Goal: Task Accomplishment & Management: Manage account settings

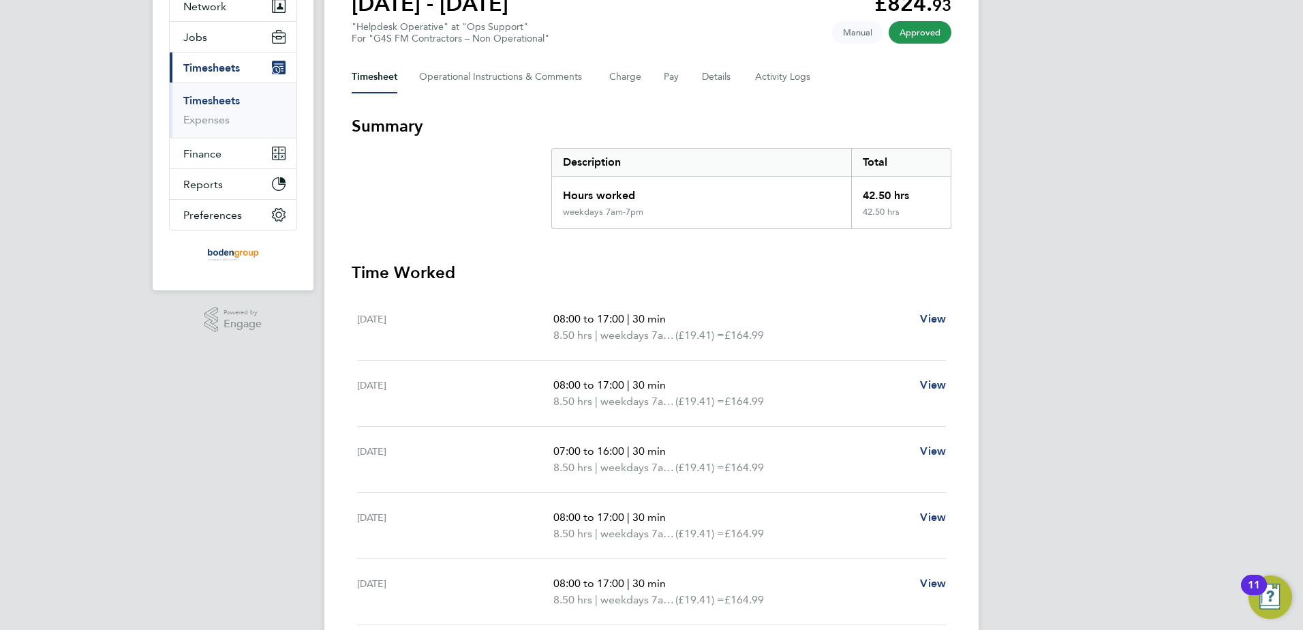
scroll to position [14, 0]
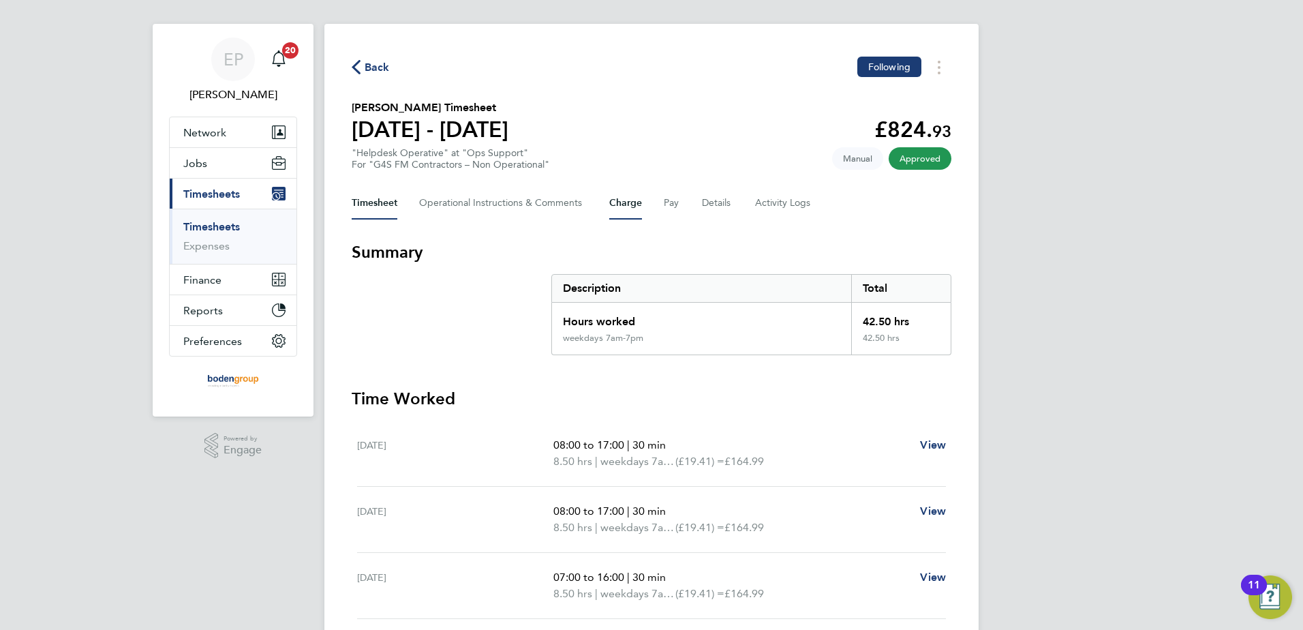
click at [615, 204] on button "Charge" at bounding box center [625, 203] width 33 height 33
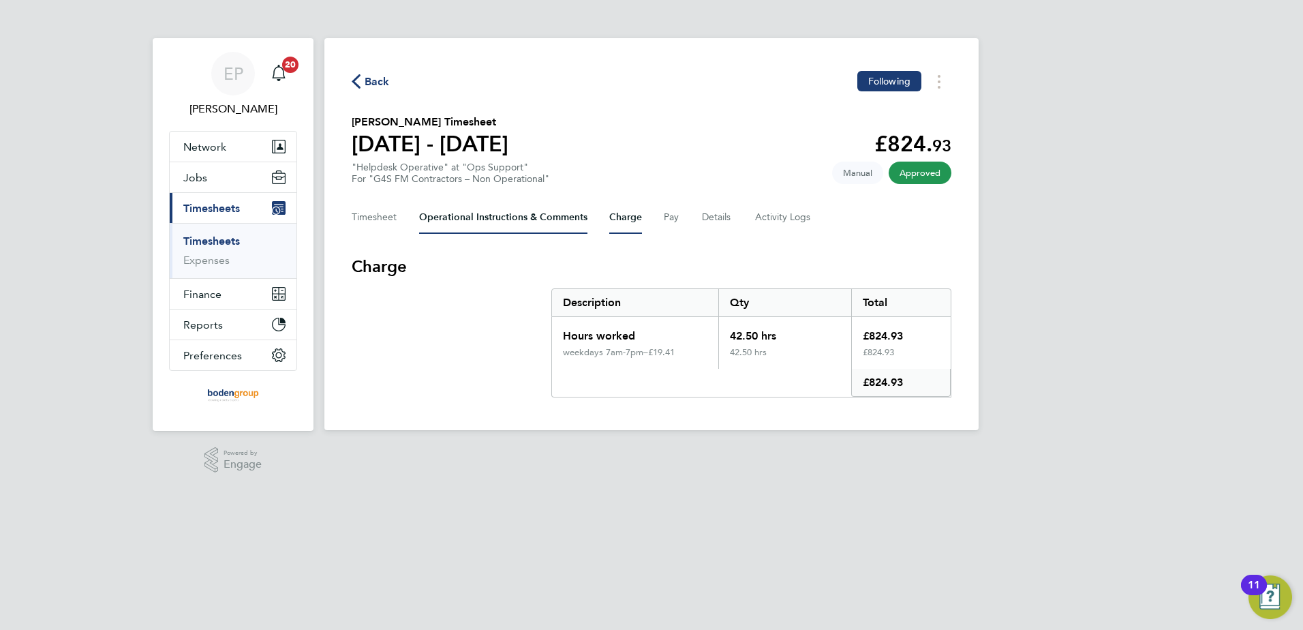
click at [566, 225] on Comments-tab "Operational Instructions & Comments" at bounding box center [503, 217] width 168 height 33
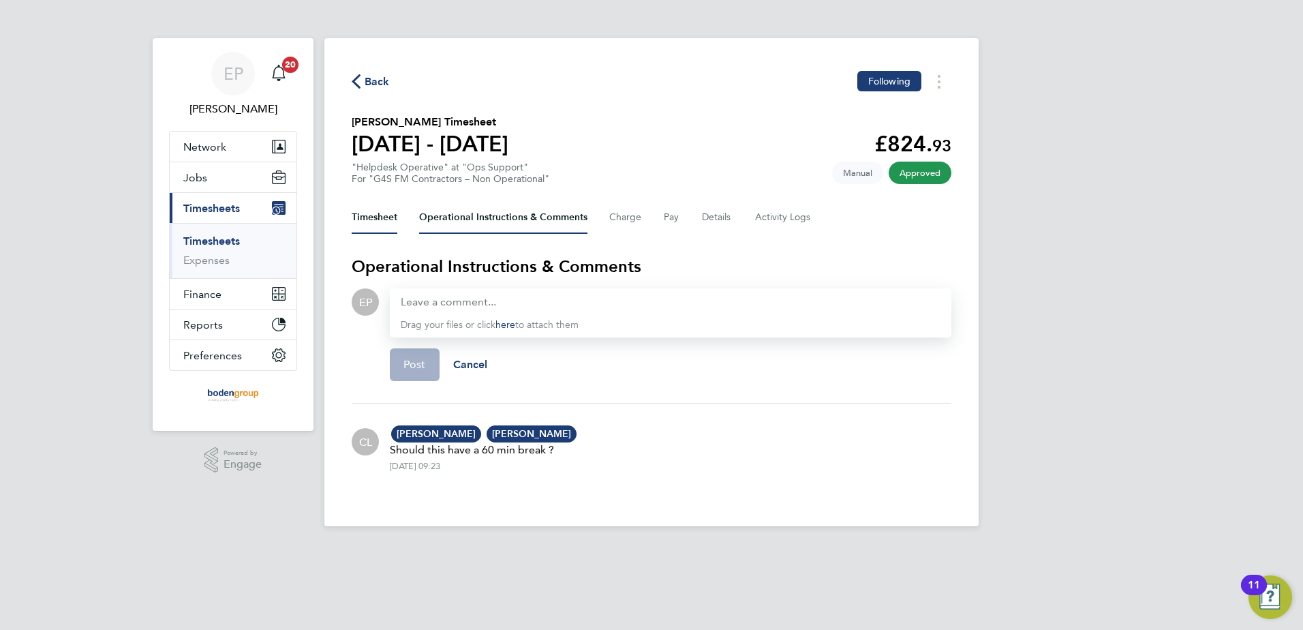
click at [374, 224] on button "Timesheet" at bounding box center [375, 217] width 46 height 33
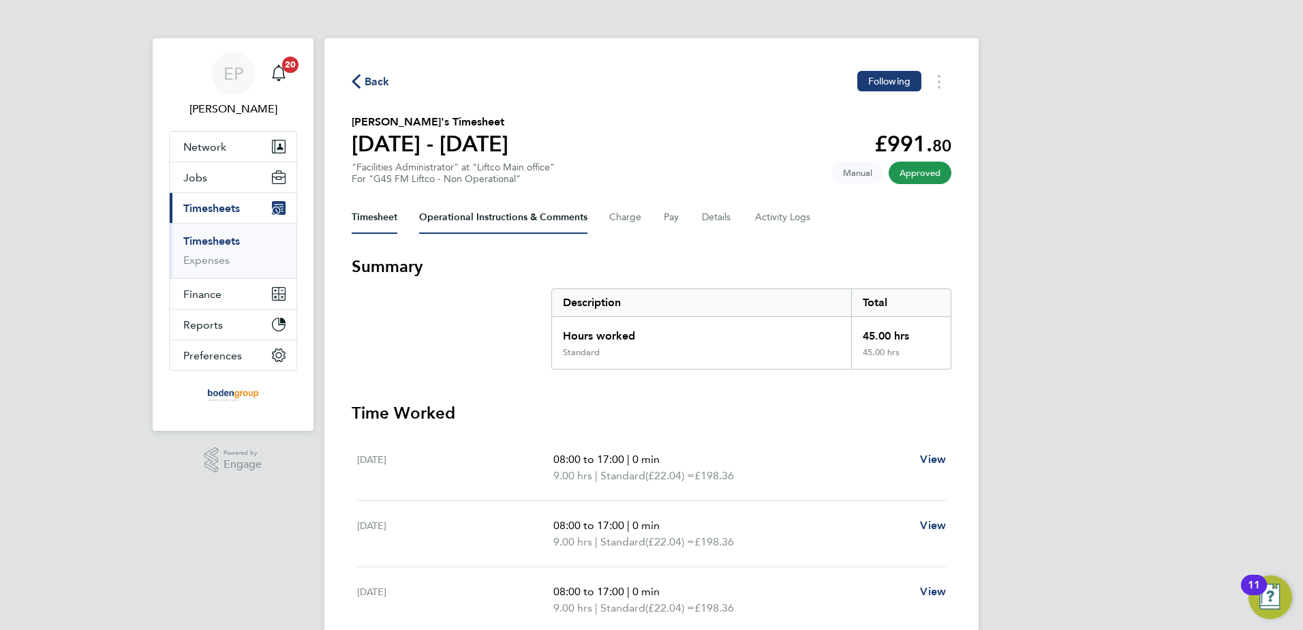
click at [556, 216] on Comments-tab "Operational Instructions & Comments" at bounding box center [503, 217] width 168 height 33
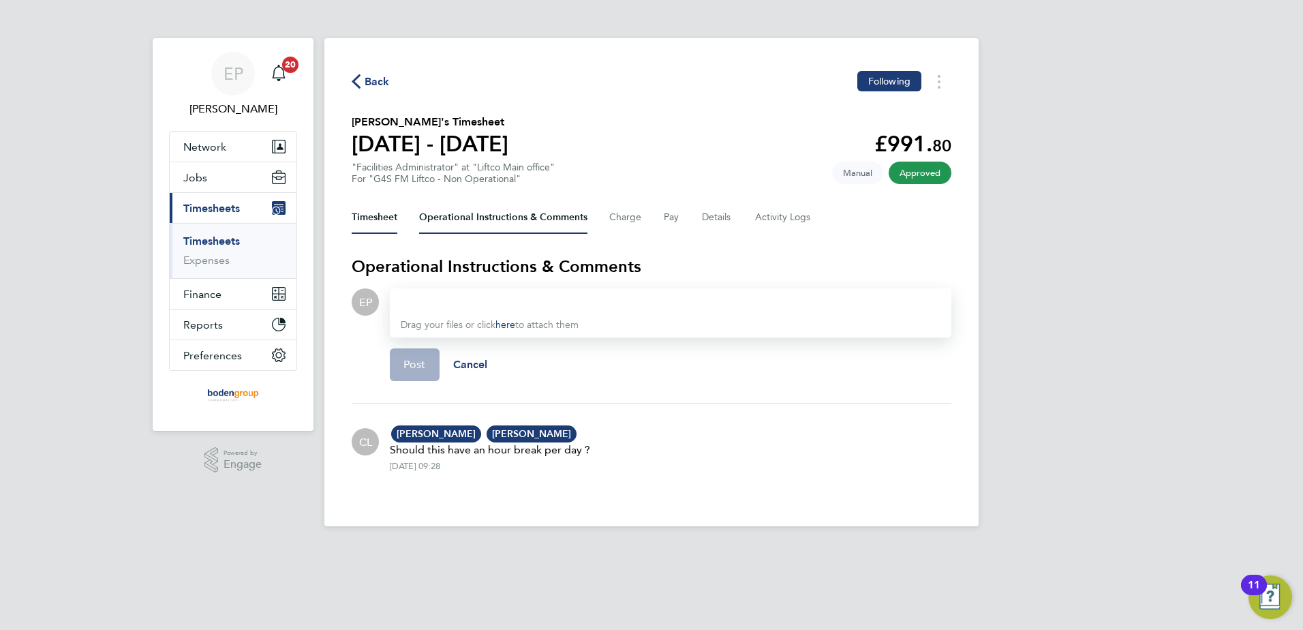
click at [376, 215] on button "Timesheet" at bounding box center [375, 217] width 46 height 33
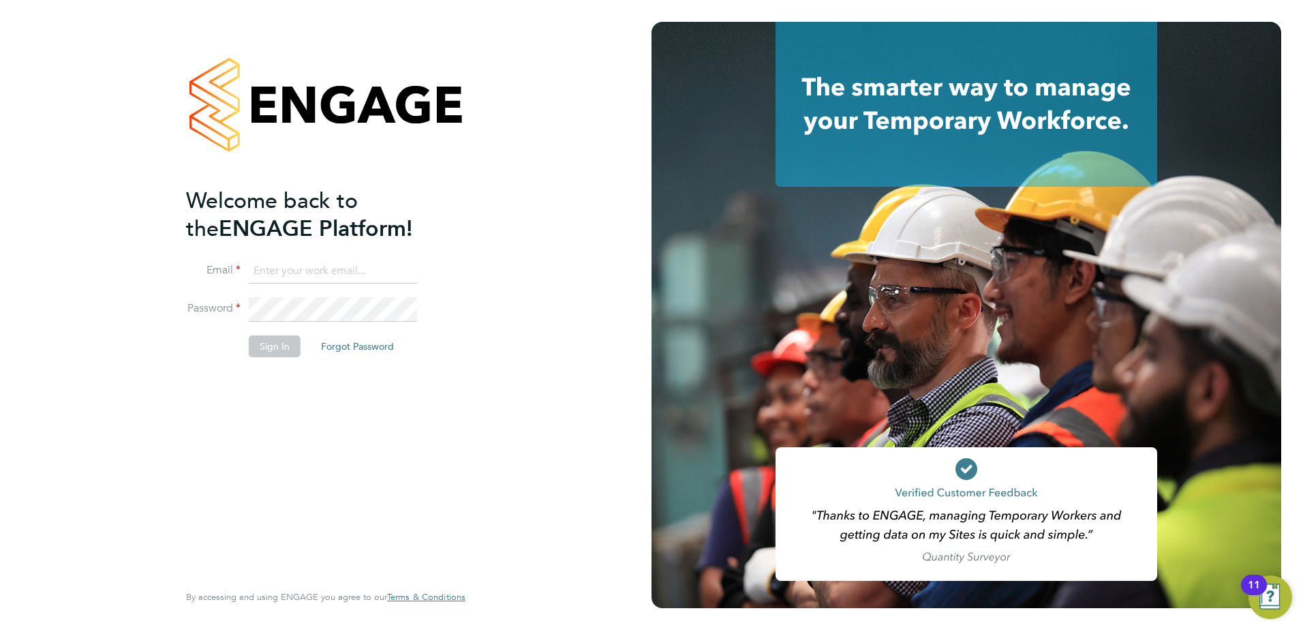
type input "Eleanor@boden-group.co.uk"
click at [270, 339] on button "Sign In" at bounding box center [275, 346] width 52 height 22
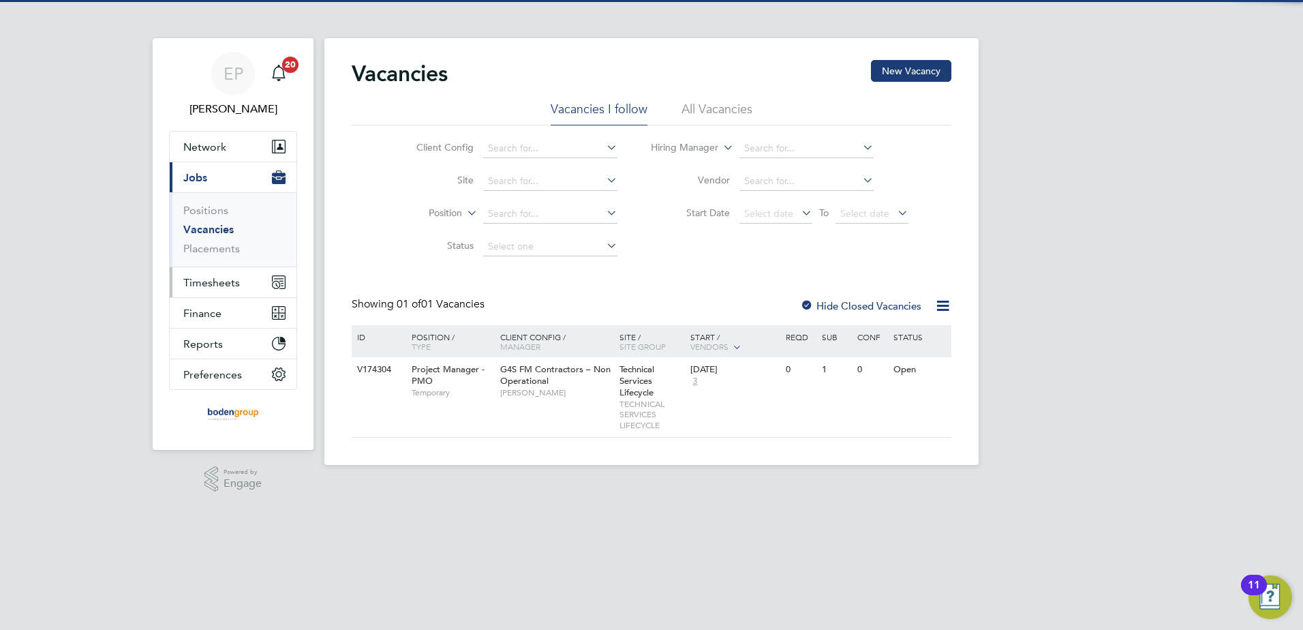
click at [201, 285] on span "Timesheets" at bounding box center [211, 282] width 57 height 13
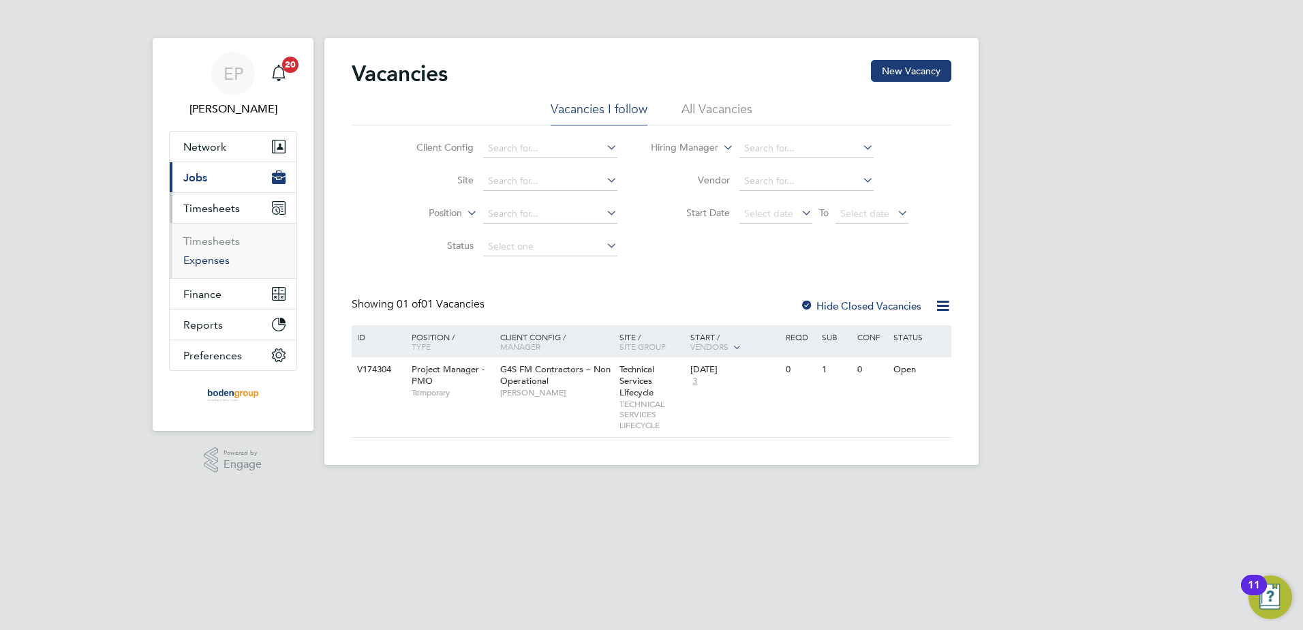
click at [209, 266] on link "Expenses" at bounding box center [206, 260] width 46 height 13
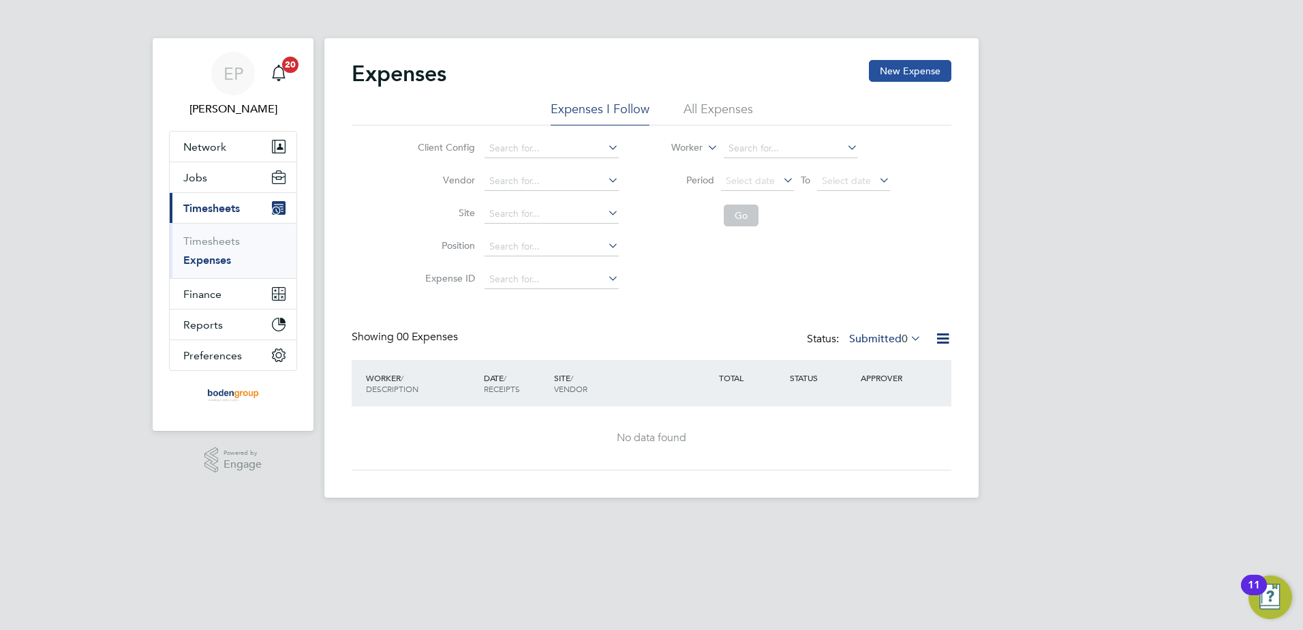
click at [872, 70] on button "New Expense" at bounding box center [910, 71] width 82 height 22
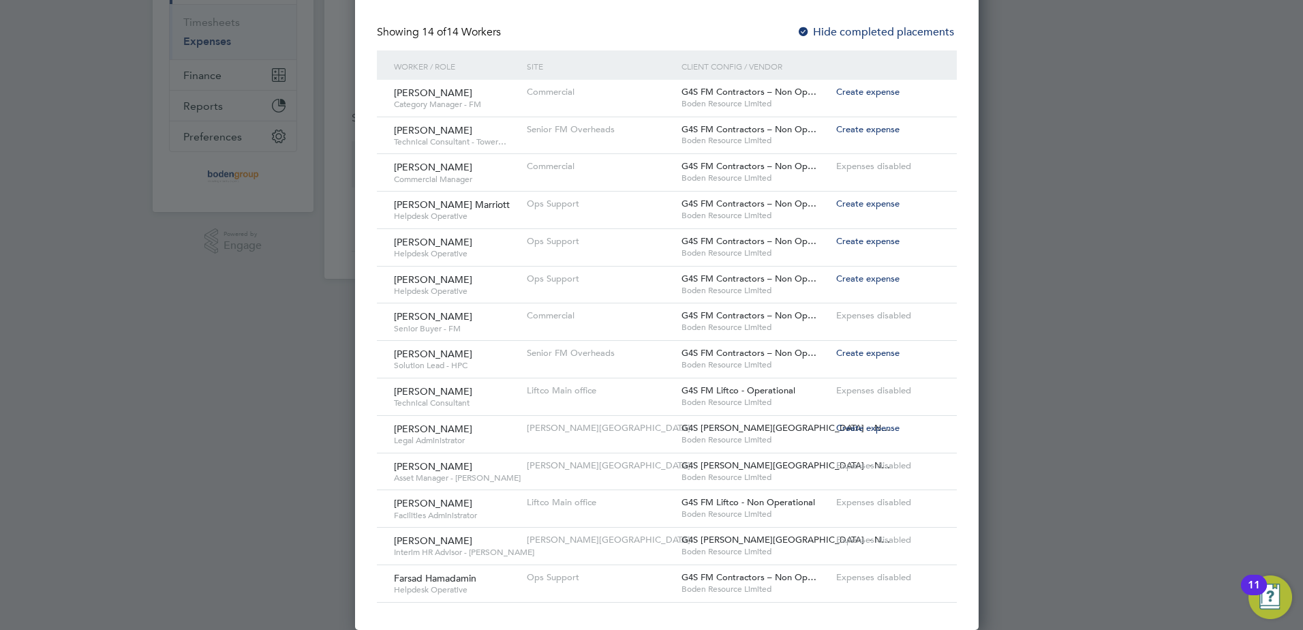
click at [836, 535] on span "Expenses disabled" at bounding box center [873, 540] width 75 height 12
click at [411, 541] on span "[PERSON_NAME]" at bounding box center [433, 540] width 78 height 12
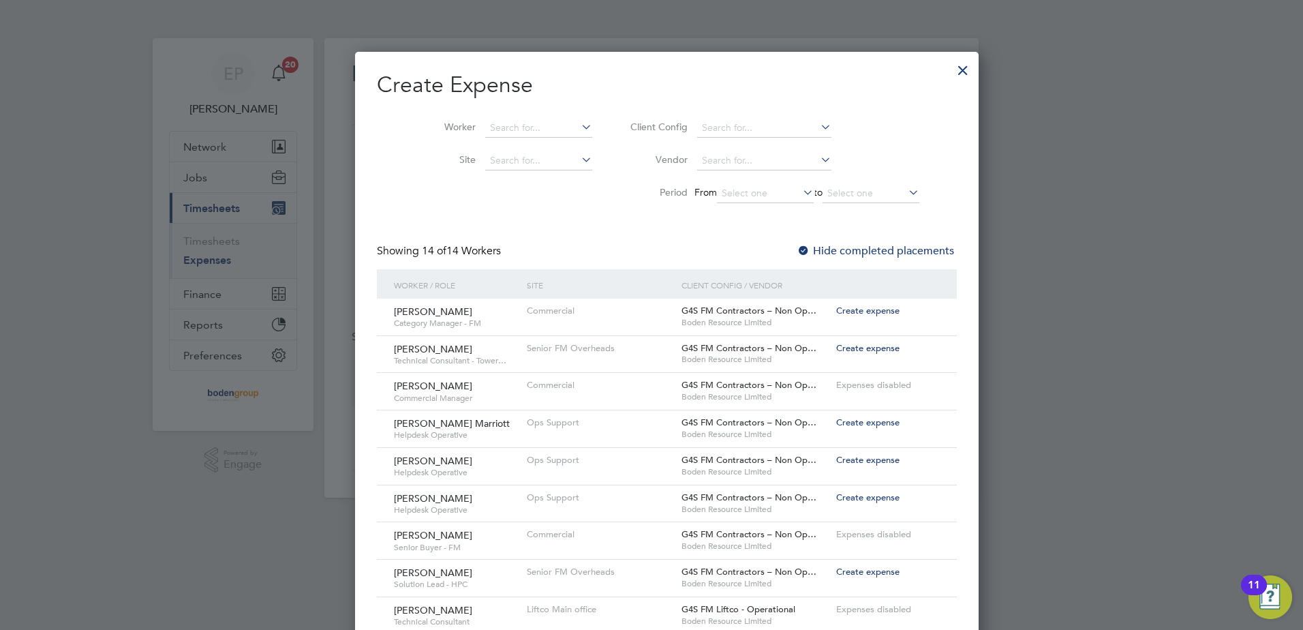
click at [951, 71] on div at bounding box center [963, 67] width 25 height 25
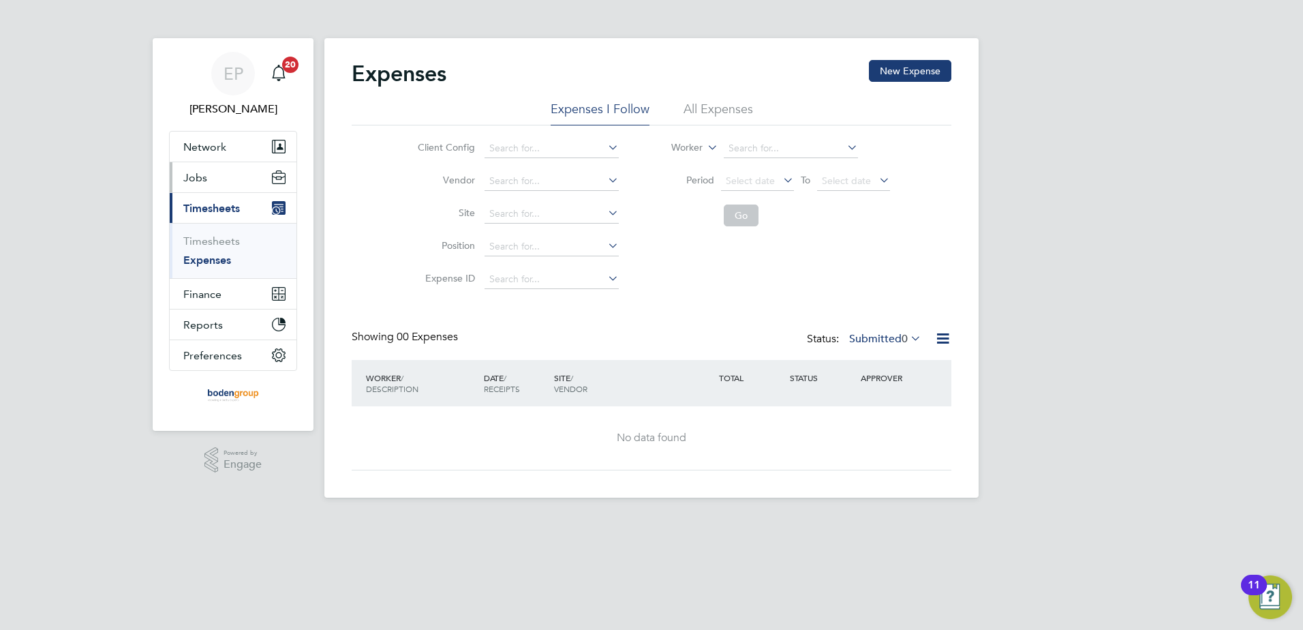
click at [213, 182] on button "Jobs" at bounding box center [233, 177] width 127 height 30
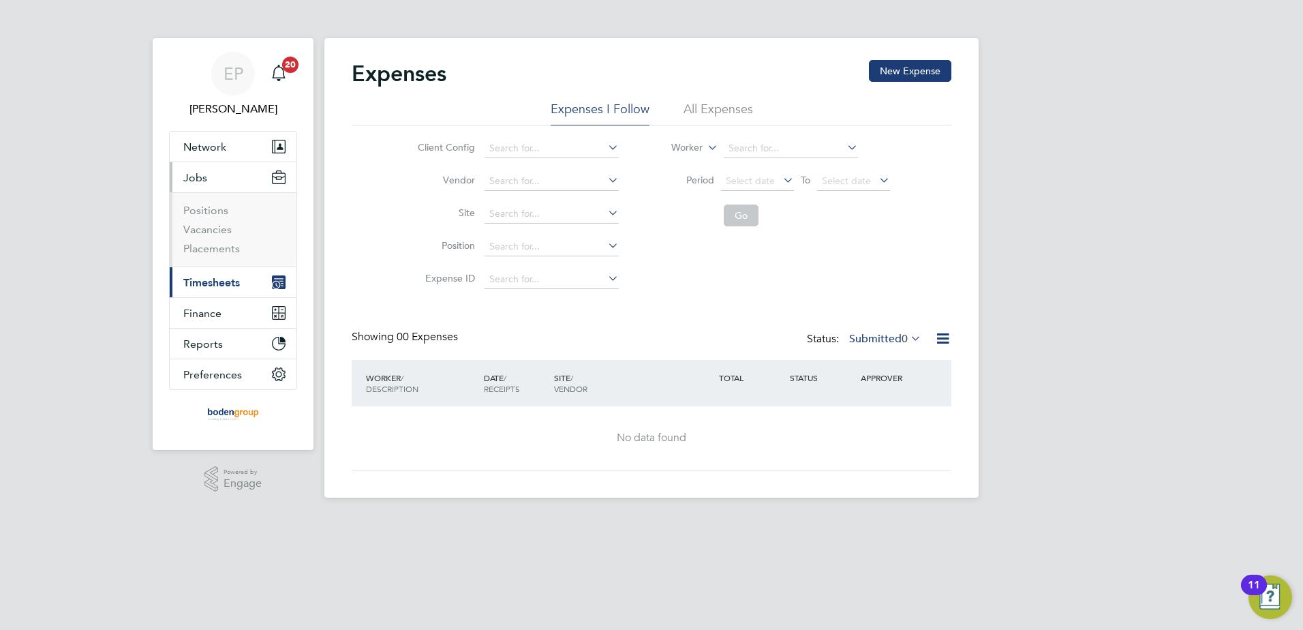
click at [217, 255] on li "Placements" at bounding box center [234, 249] width 102 height 14
click at [223, 247] on link "Placements" at bounding box center [211, 248] width 57 height 13
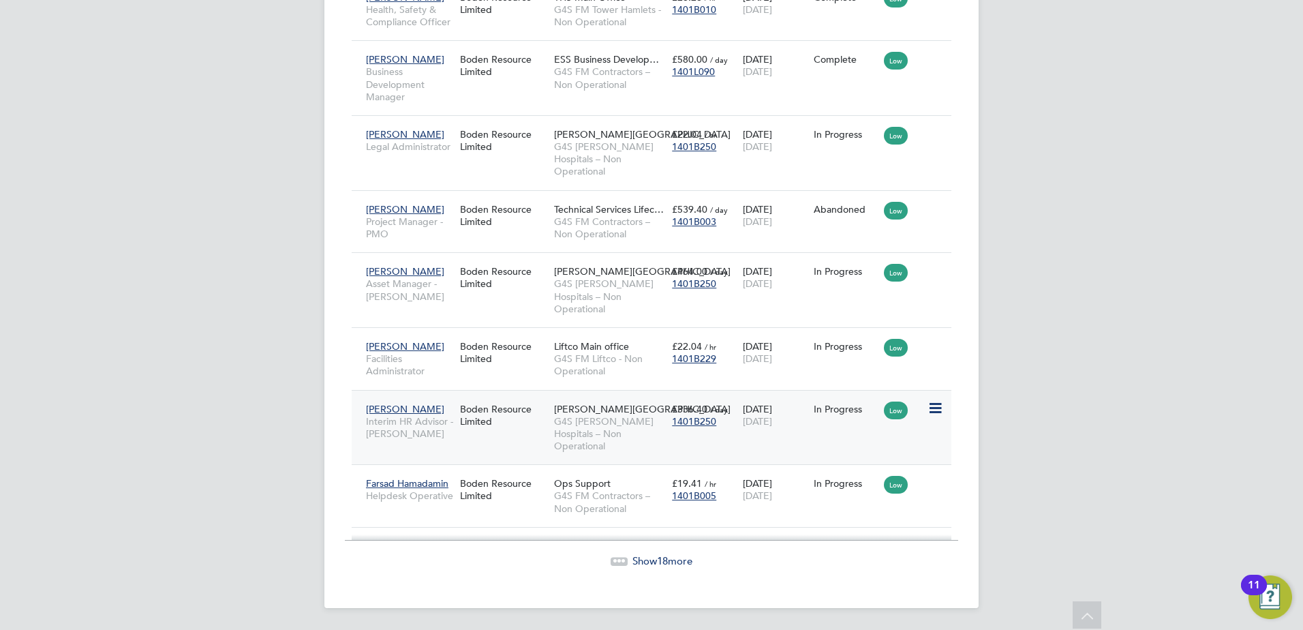
click at [405, 410] on span "[PERSON_NAME]" at bounding box center [405, 409] width 78 height 12
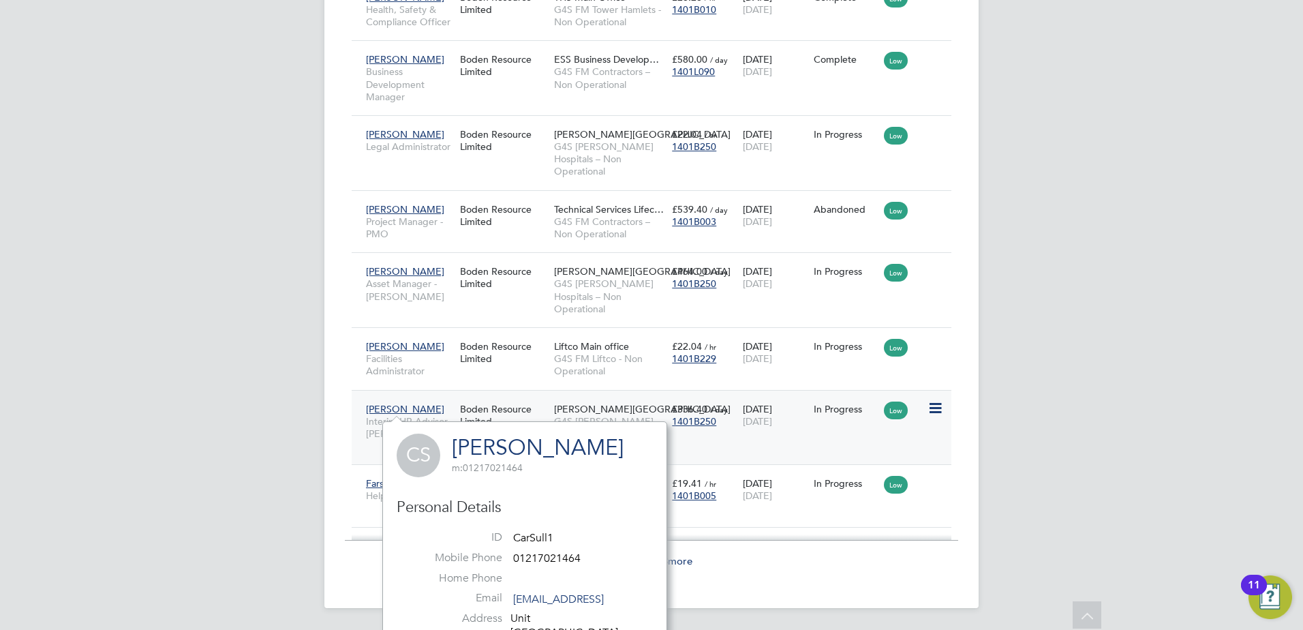
click at [848, 432] on div "[PERSON_NAME] Interim HR Advisor - [PERSON_NAME] [PERSON_NAME] Resource Limited…" at bounding box center [652, 427] width 600 height 75
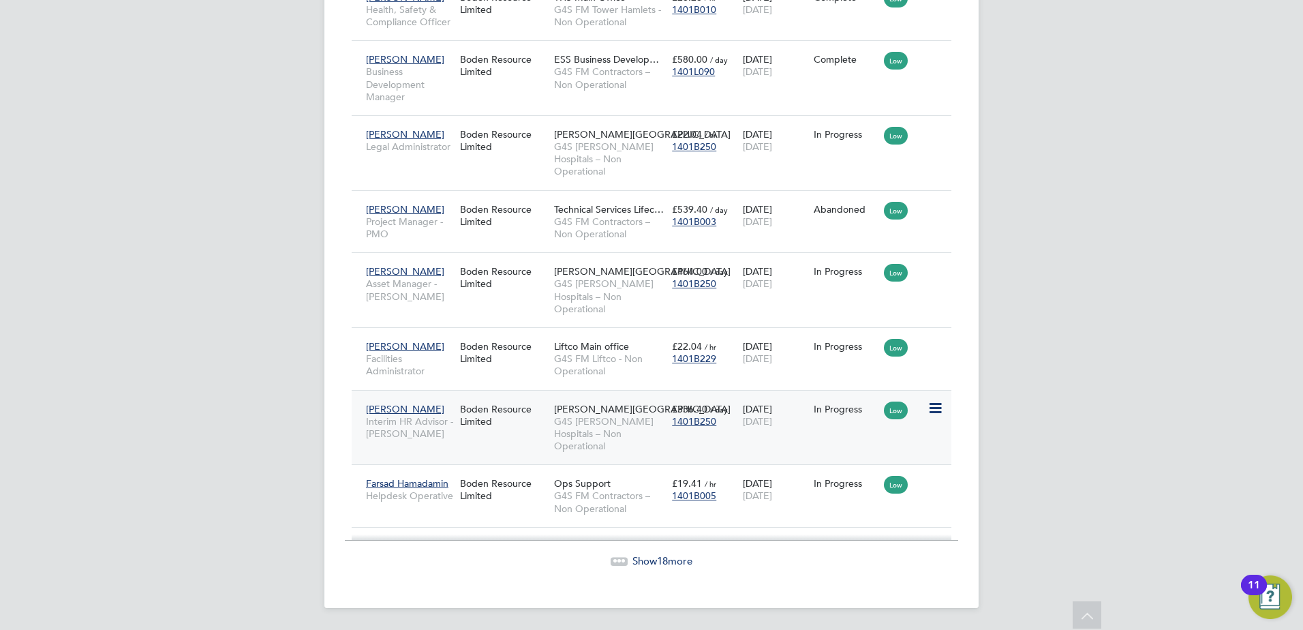
click at [614, 412] on span "[PERSON_NAME][GEOGRAPHIC_DATA]" at bounding box center [642, 409] width 177 height 12
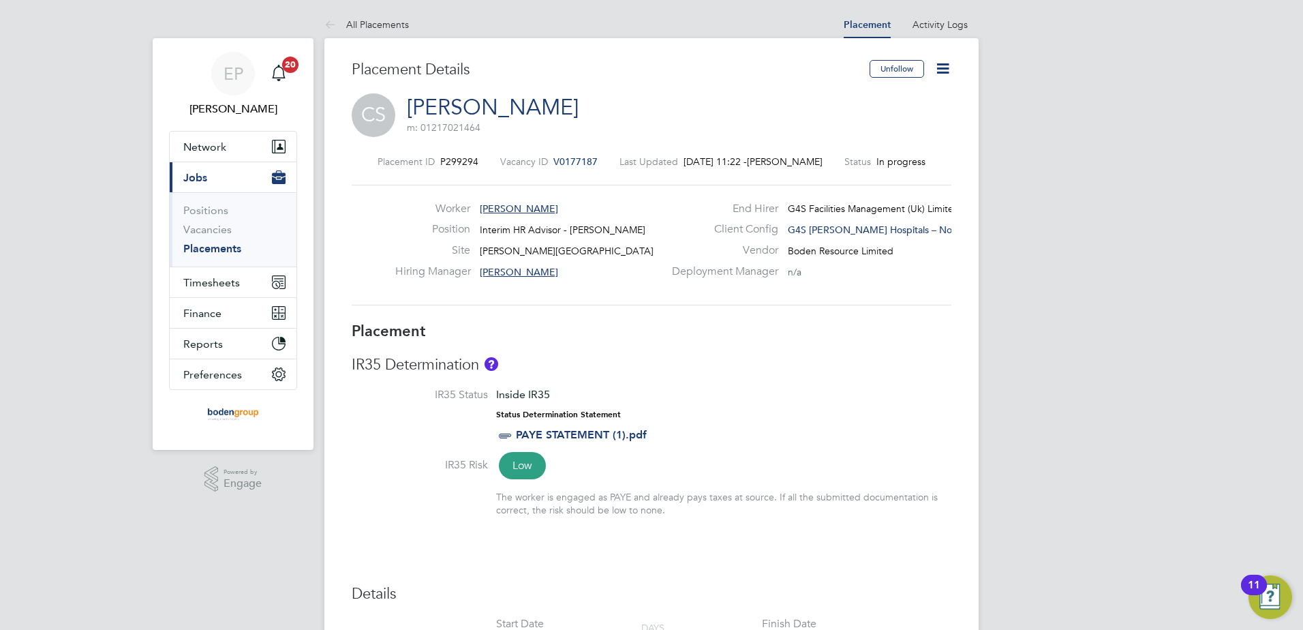
click at [942, 67] on icon at bounding box center [942, 68] width 17 height 17
click at [913, 100] on li "Edit Placement e" at bounding box center [899, 100] width 100 height 19
type input "[PERSON_NAME]"
type input "[DATE]"
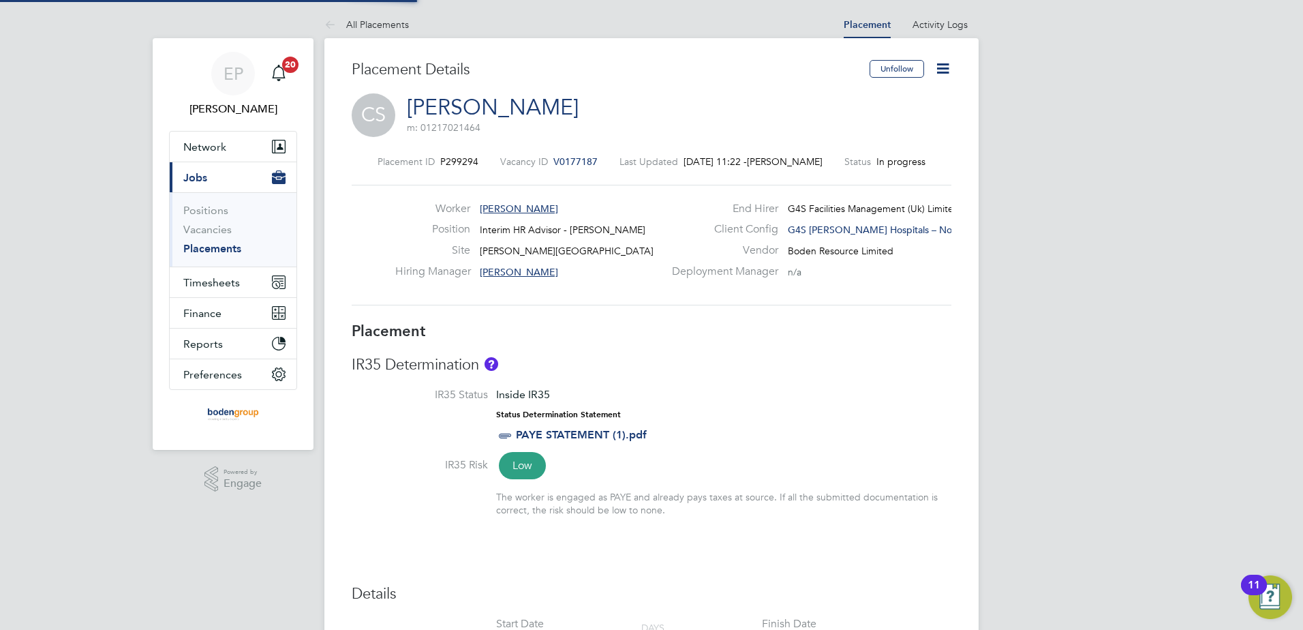
type input "[DATE]"
type input "08:30"
type input "17:30"
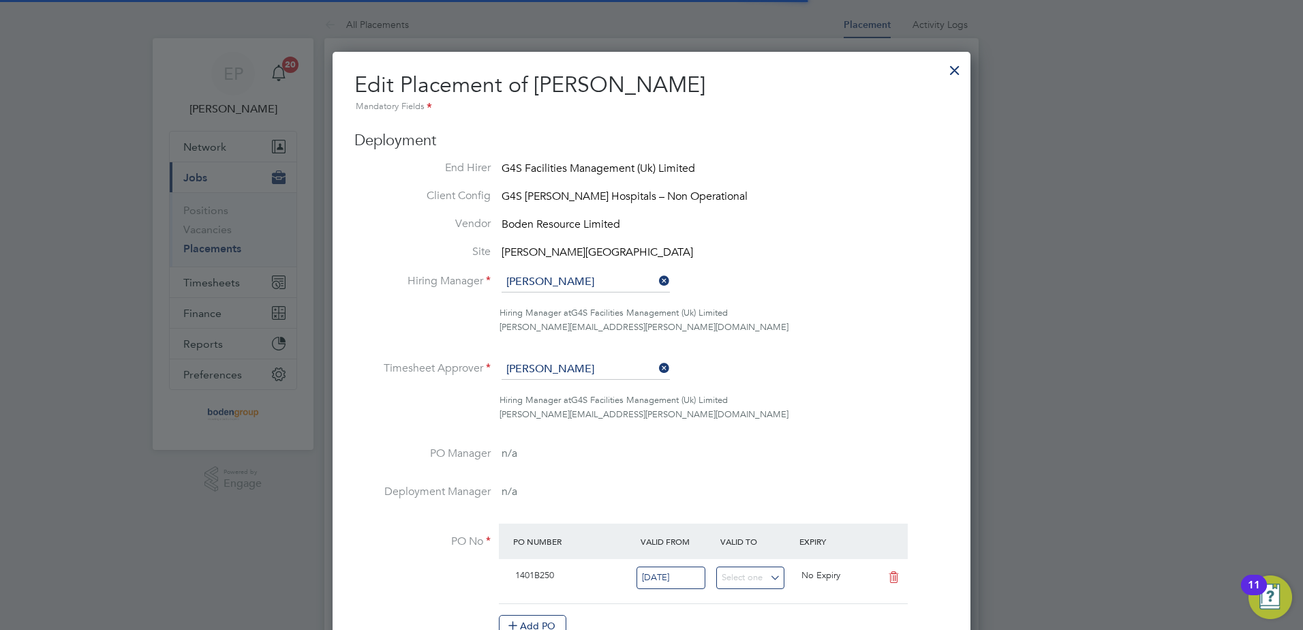
scroll to position [7, 7]
click at [956, 67] on div at bounding box center [955, 67] width 25 height 25
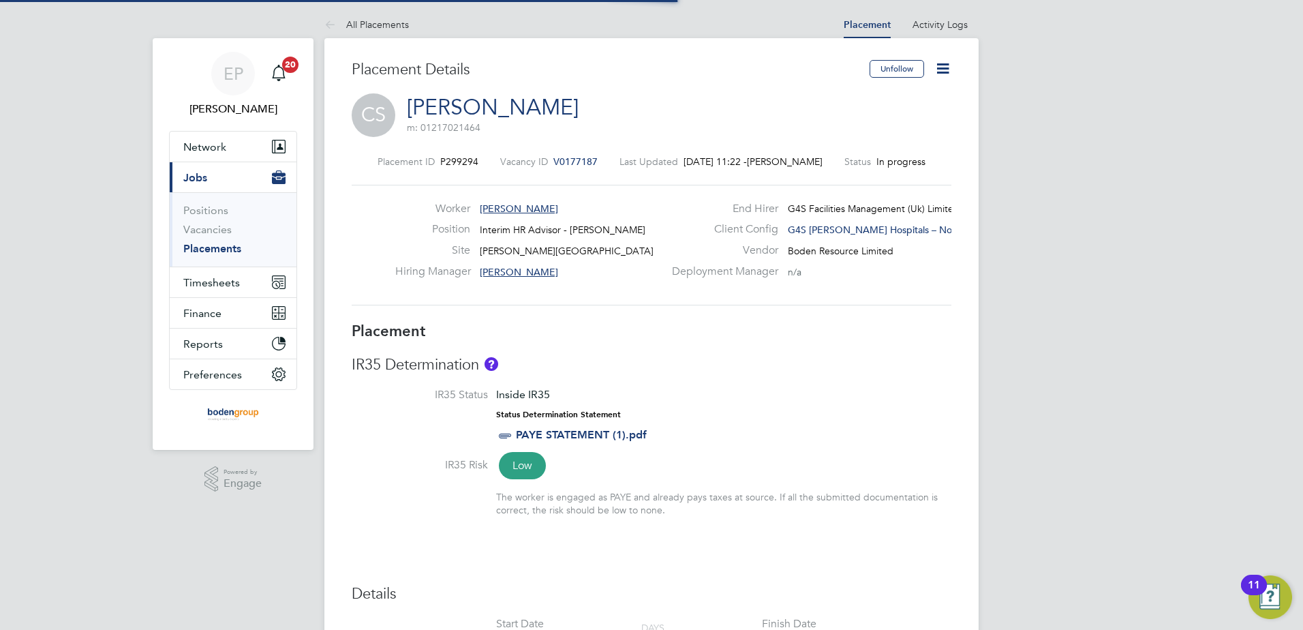
click at [948, 60] on icon at bounding box center [942, 68] width 17 height 17
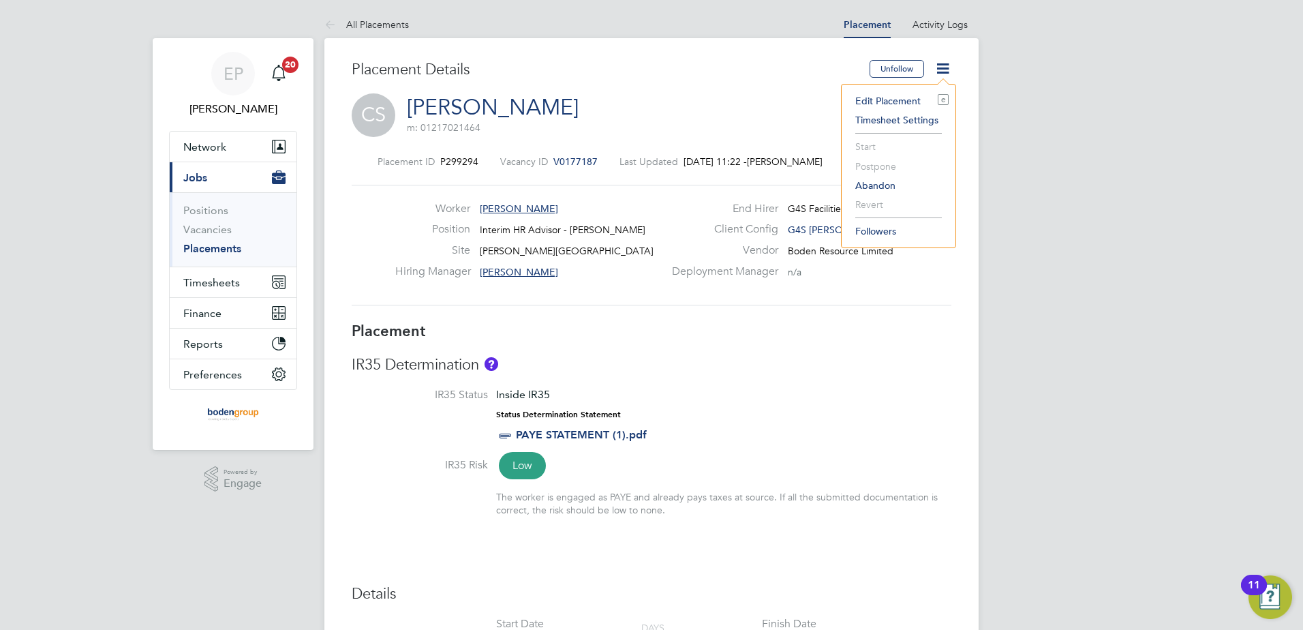
click at [906, 119] on li "Timesheet Settings" at bounding box center [899, 119] width 100 height 19
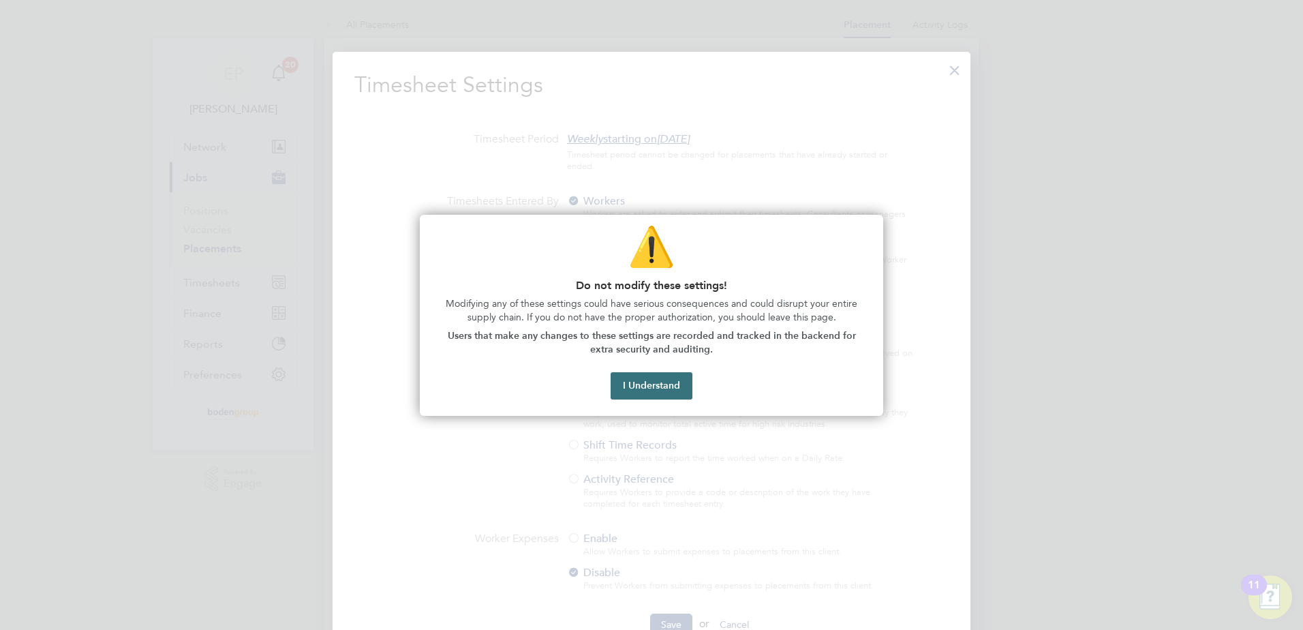
click at [673, 380] on button "I Understand" at bounding box center [652, 385] width 82 height 27
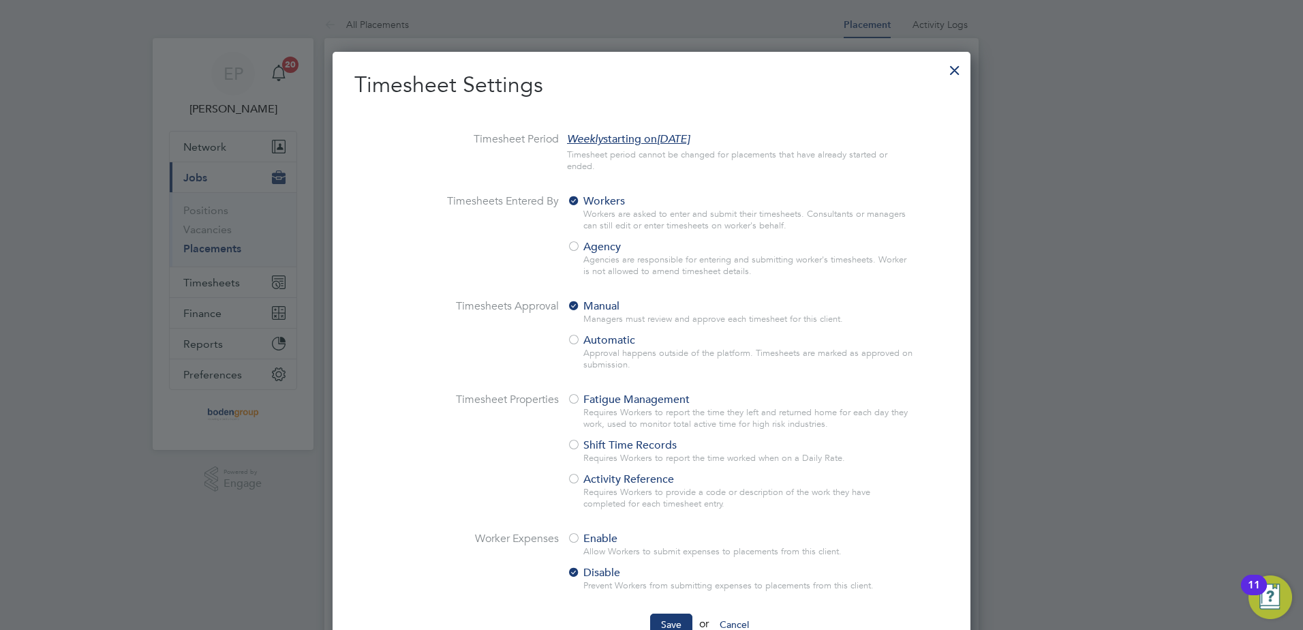
click at [956, 64] on div at bounding box center [955, 67] width 25 height 25
